Goal: Find contact information: Find contact information

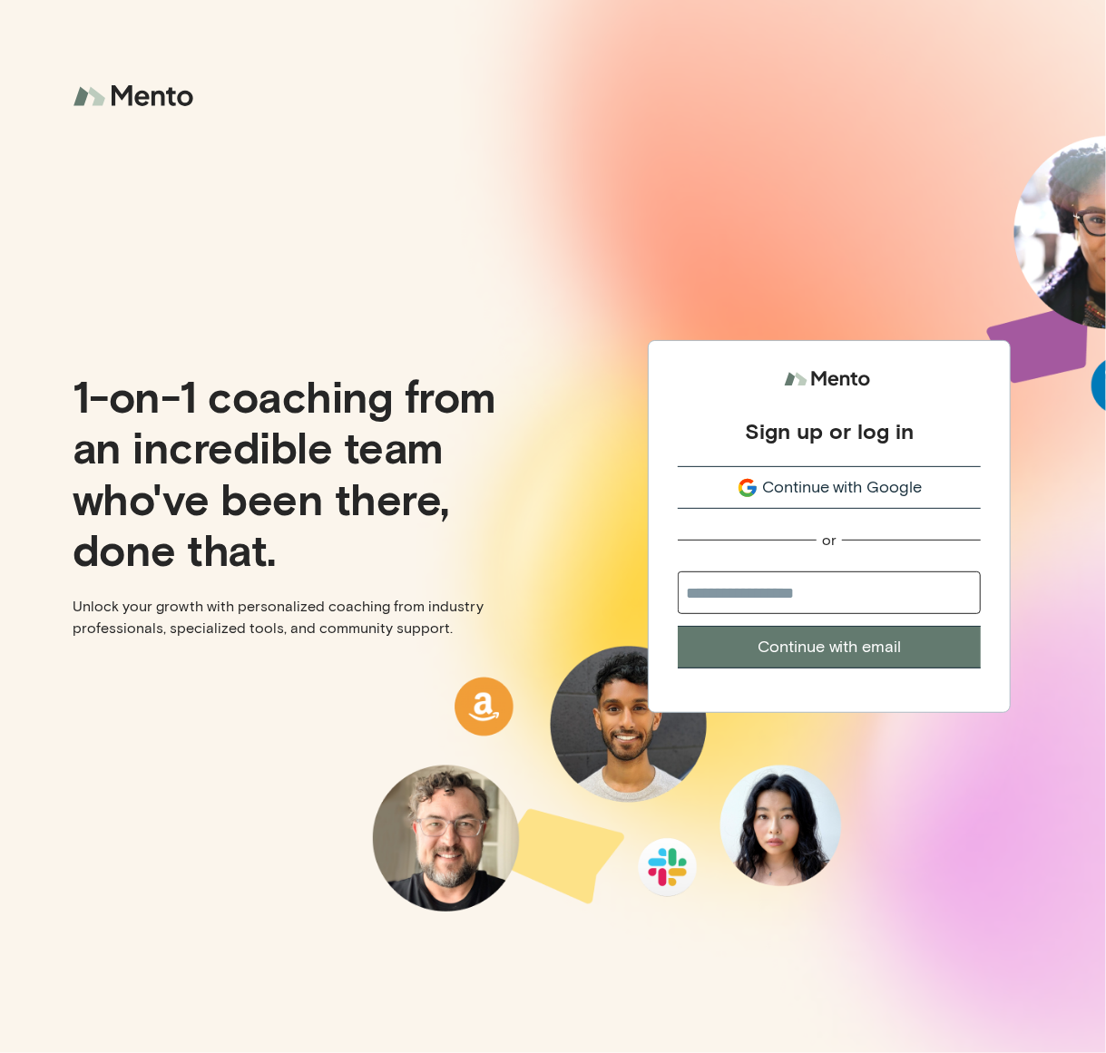
click at [819, 592] on input "email" at bounding box center [829, 593] width 303 height 43
type input "**********"
click at [678, 626] on button "Continue with email" at bounding box center [829, 647] width 303 height 43
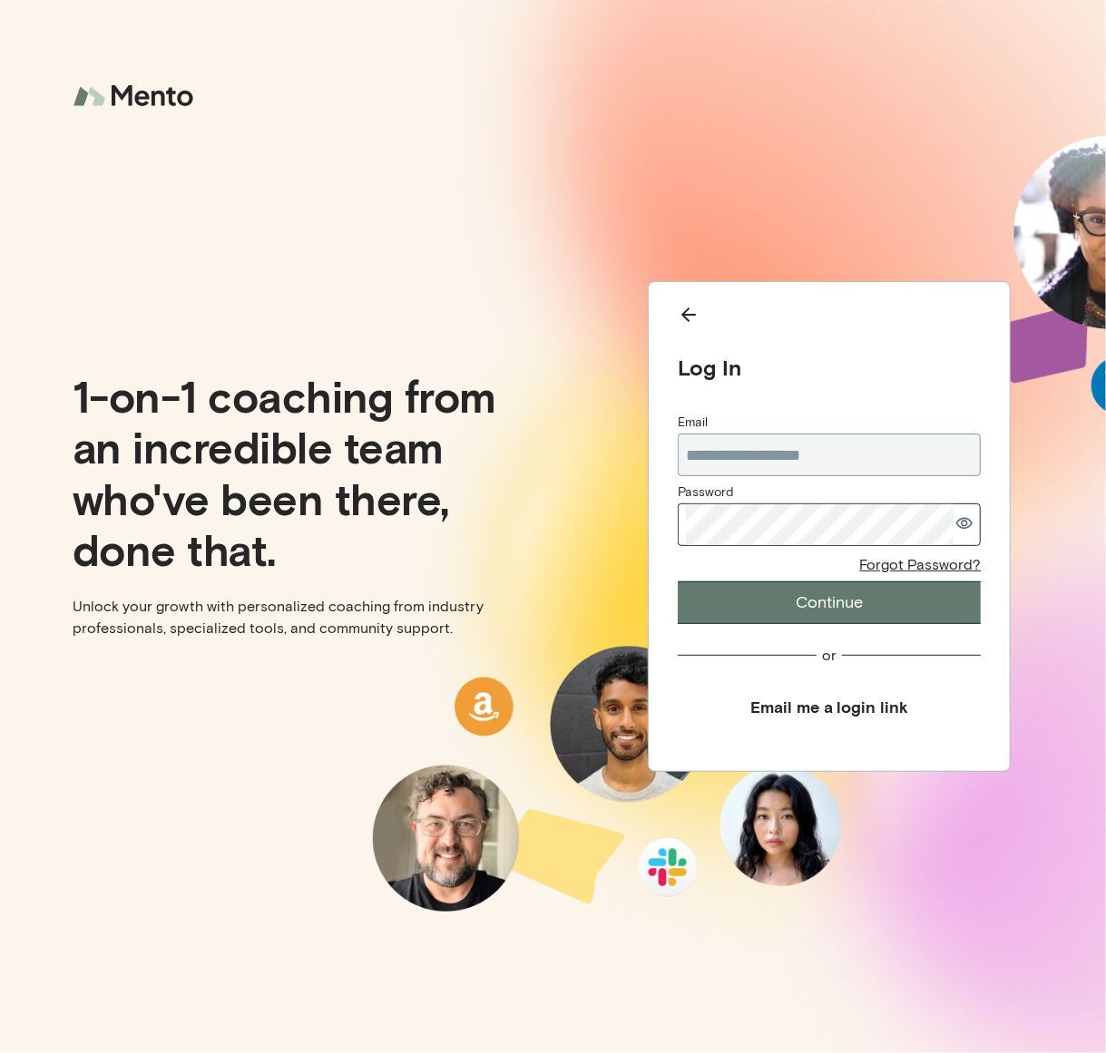
click at [822, 717] on button "Email me a login link" at bounding box center [829, 707] width 303 height 41
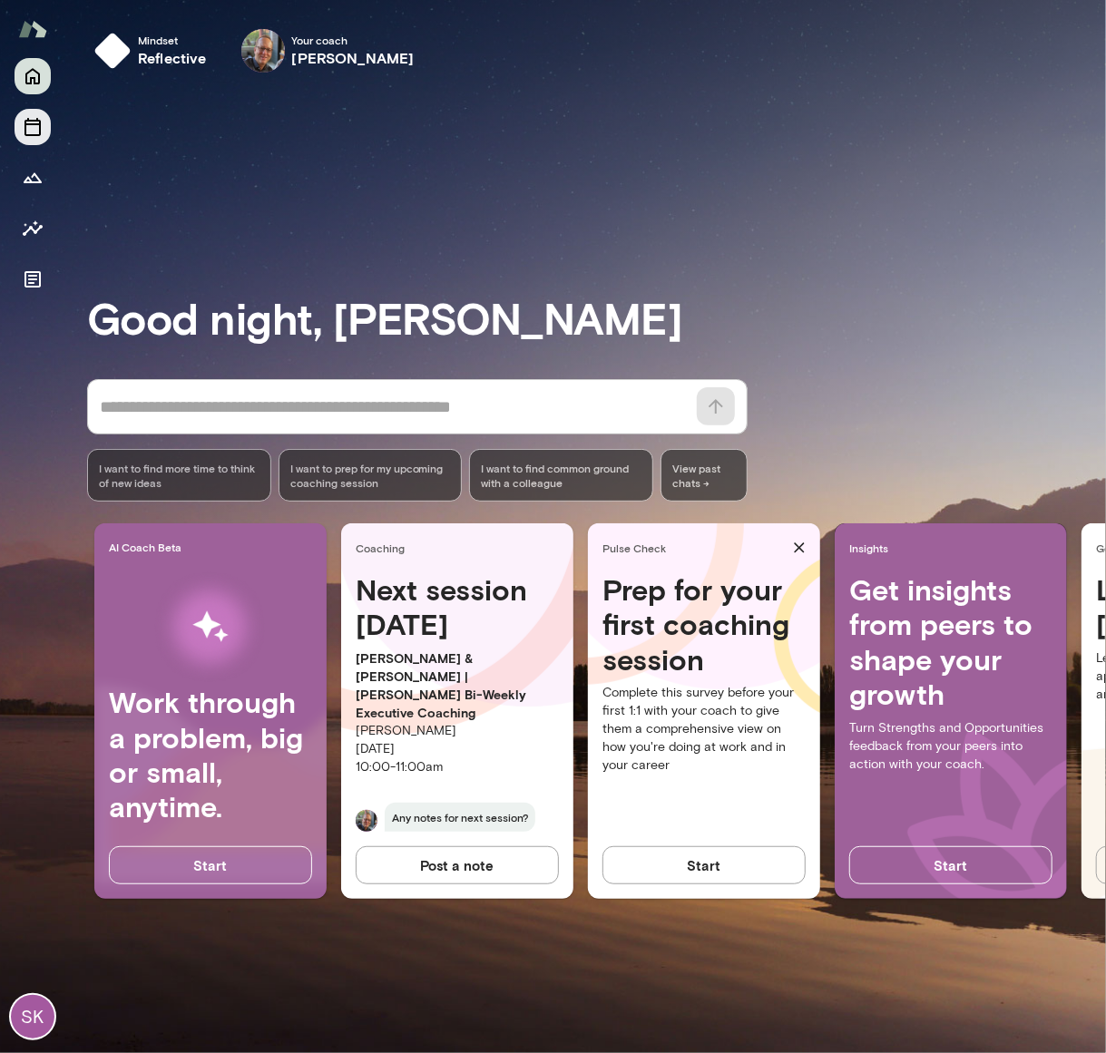
click at [29, 129] on icon "Sessions" at bounding box center [33, 127] width 22 height 22
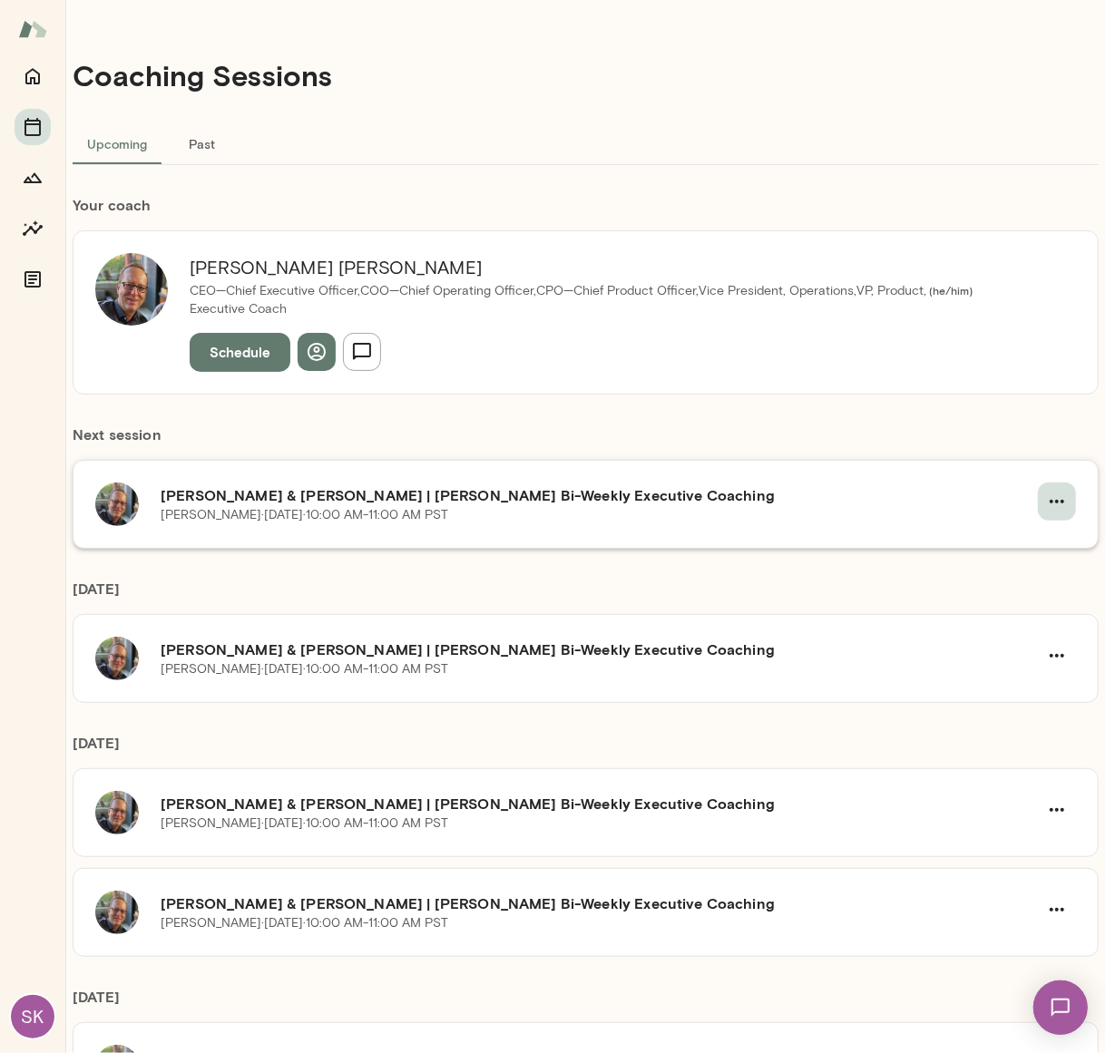
click at [1046, 505] on icon "button" at bounding box center [1057, 502] width 22 height 22
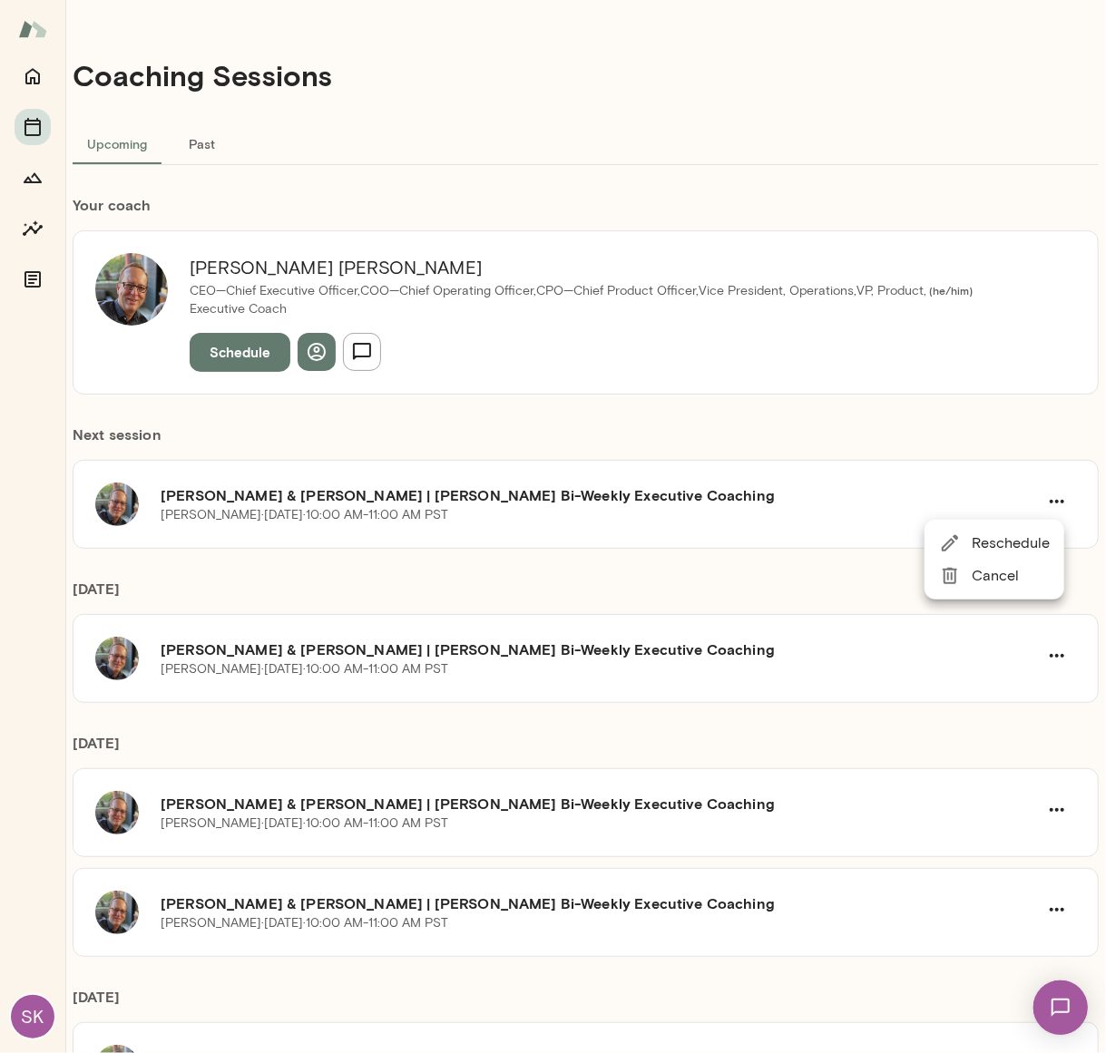
click at [697, 396] on div at bounding box center [553, 526] width 1106 height 1053
click at [29, 178] on icon "Growth Plan" at bounding box center [33, 178] width 18 height 10
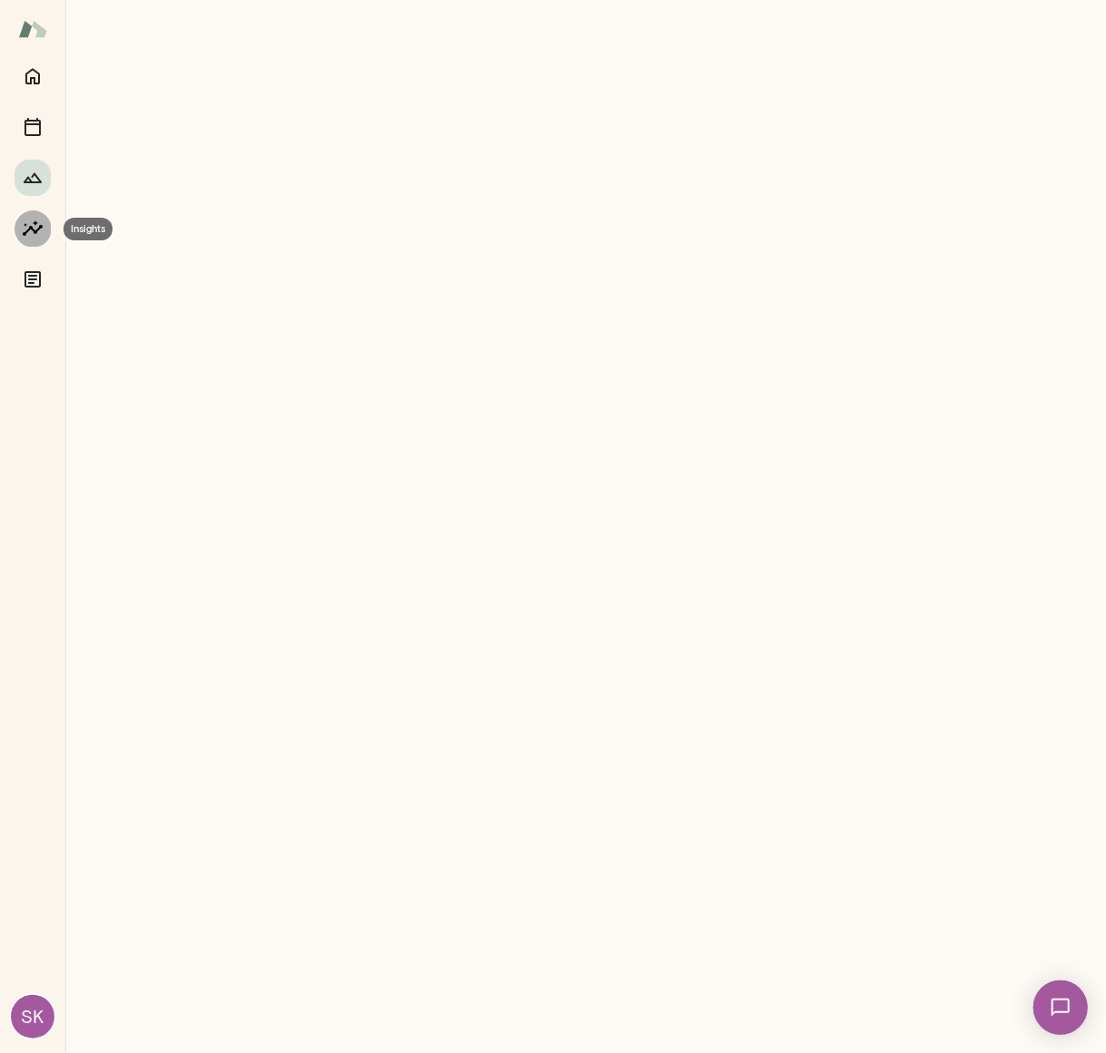
click at [30, 235] on icon "Insights" at bounding box center [33, 229] width 22 height 22
click at [26, 34] on img at bounding box center [32, 29] width 29 height 34
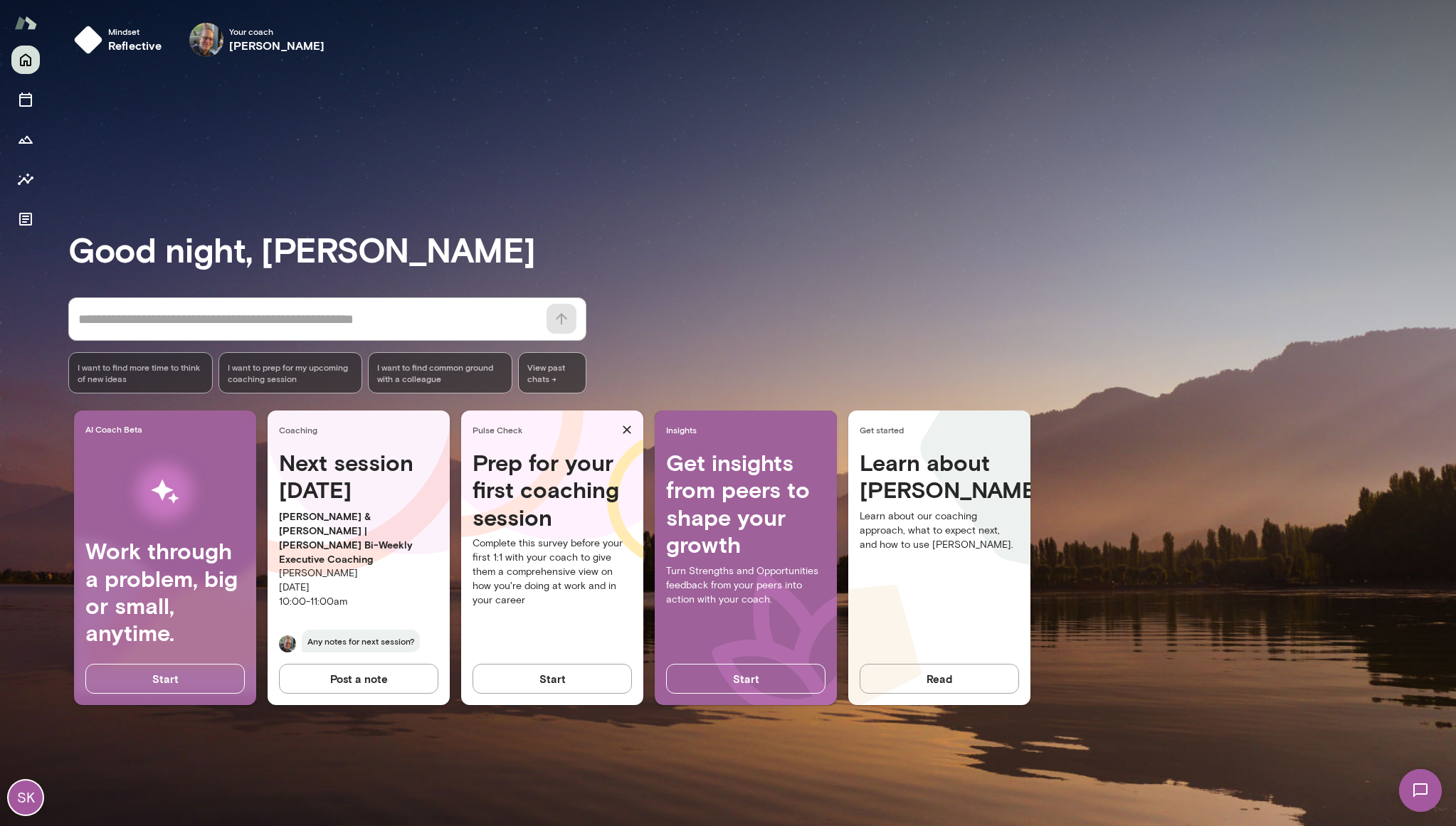
click at [29, 23] on img at bounding box center [25, 23] width 23 height 27
click at [30, 104] on icon "Sessions" at bounding box center [26, 100] width 17 height 17
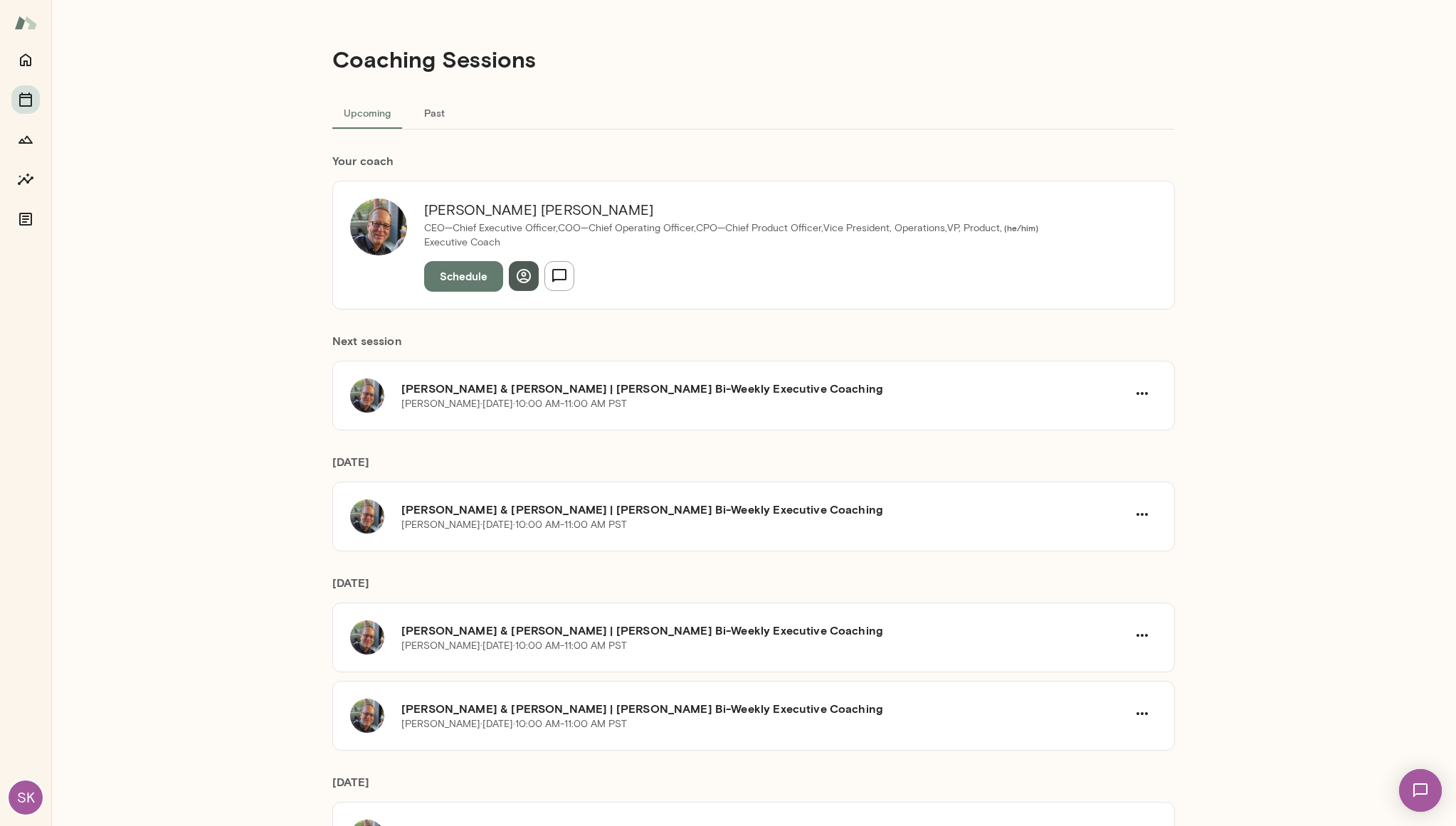
click at [518, 280] on icon "button" at bounding box center [524, 276] width 14 height 14
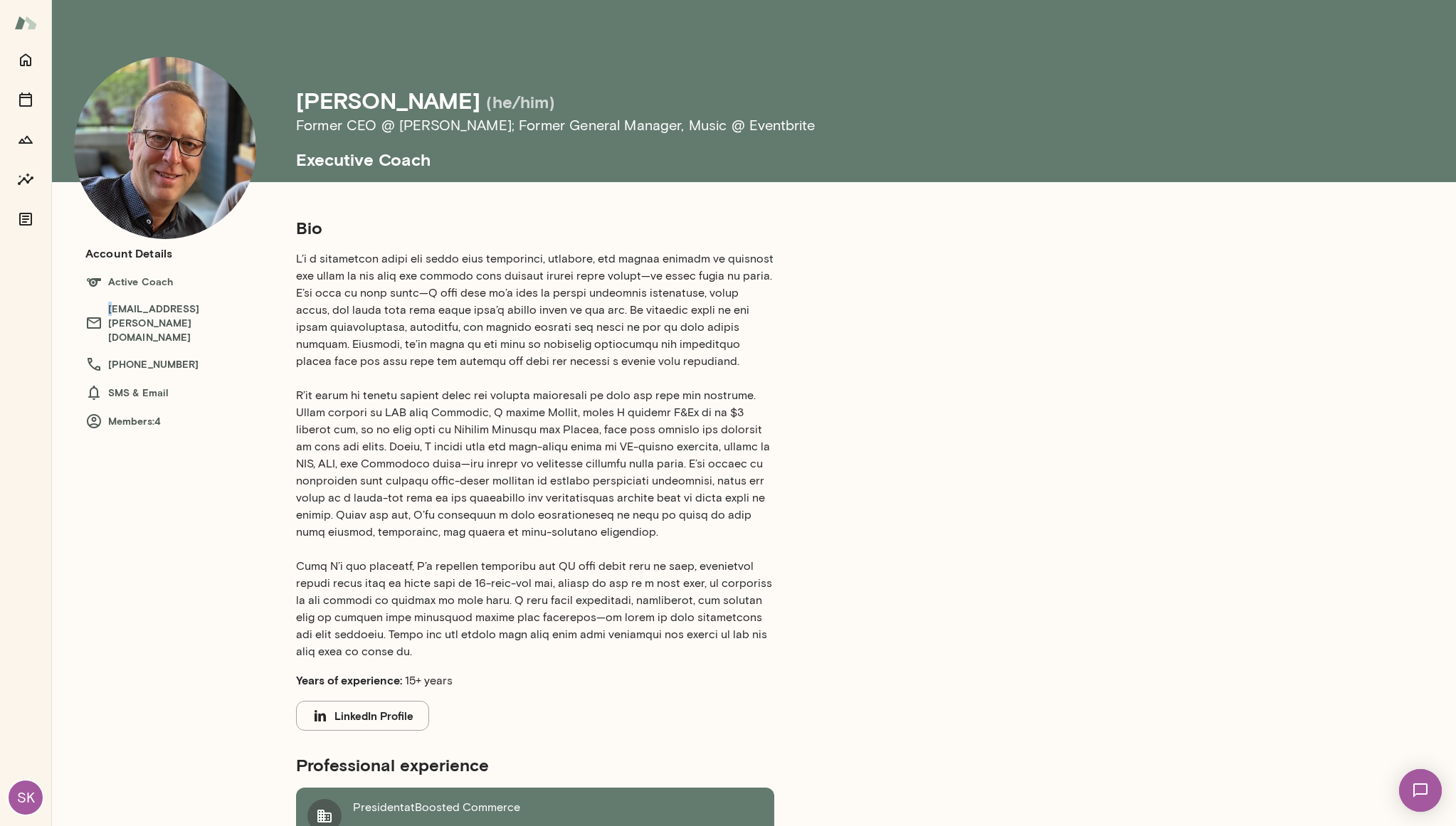
drag, startPoint x: 224, startPoint y: 308, endPoint x: 112, endPoint y: 314, distance: 112.2
click at [112, 314] on h6 "[EMAIL_ADDRESS][PERSON_NAME][DOMAIN_NAME]" at bounding box center [177, 323] width 182 height 42
drag, startPoint x: 209, startPoint y: 345, endPoint x: 212, endPoint y: 336, distance: 9.5
click at [209, 356] on h6 "[PHONE_NUMBER]" at bounding box center [177, 365] width 182 height 17
drag, startPoint x: 222, startPoint y: 312, endPoint x: 210, endPoint y: 311, distance: 12.0
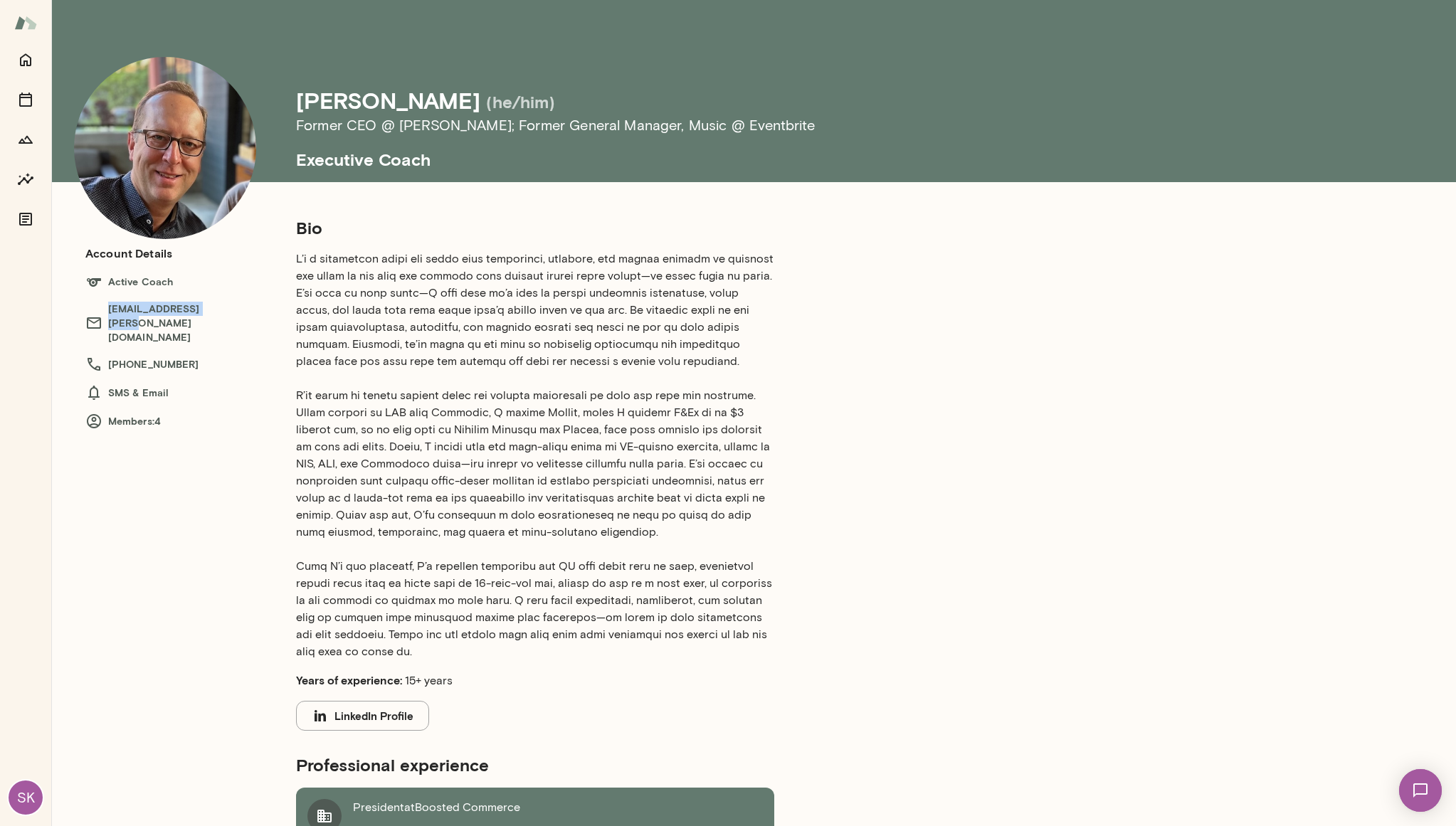
click at [210, 311] on h6 "[EMAIL_ADDRESS][PERSON_NAME][DOMAIN_NAME]" at bounding box center [177, 323] width 182 height 42
copy h6 "[EMAIL_ADDRESS][PERSON_NAME][DOMAIN_NAME]"
